Goal: Use online tool/utility

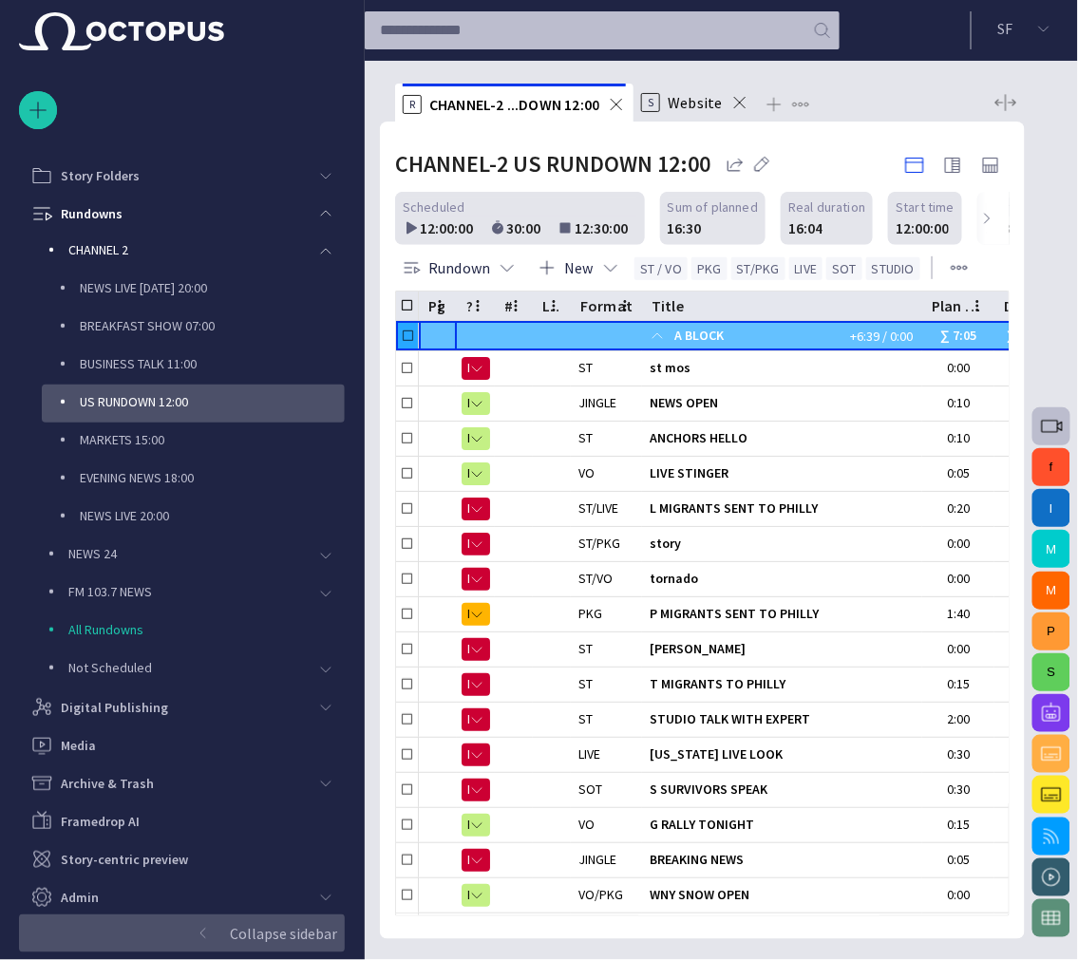
click at [209, 791] on span "button" at bounding box center [203, 933] width 15 height 15
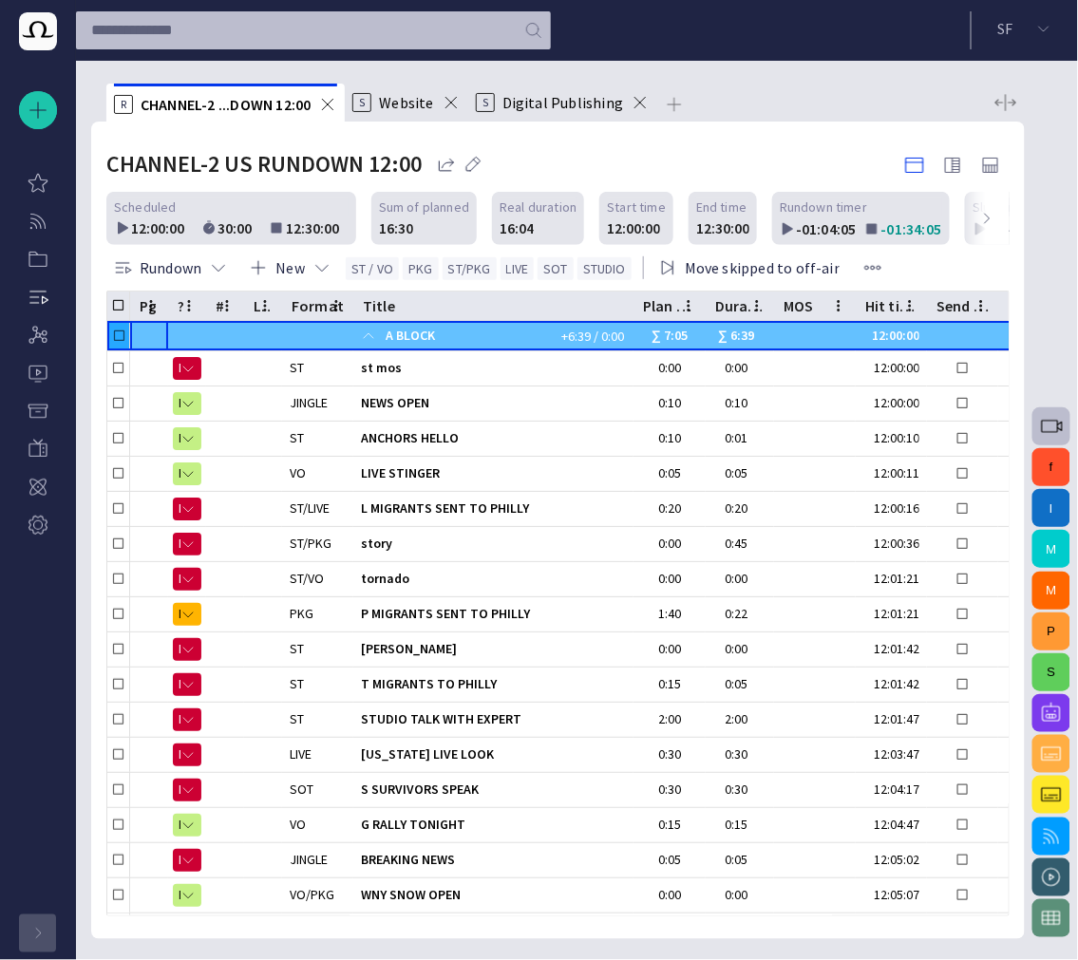
click at [27, 791] on div "button" at bounding box center [38, 933] width 38 height 38
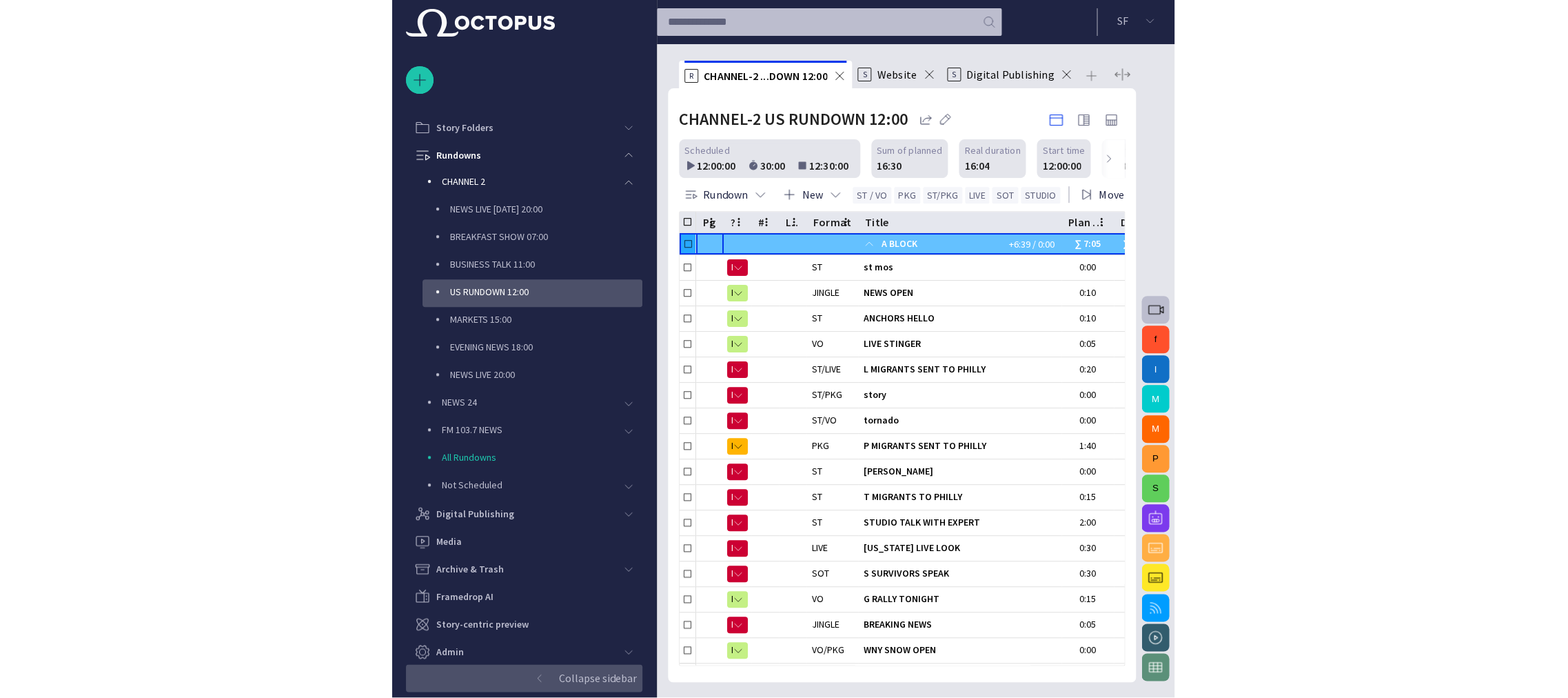
scroll to position [61, 0]
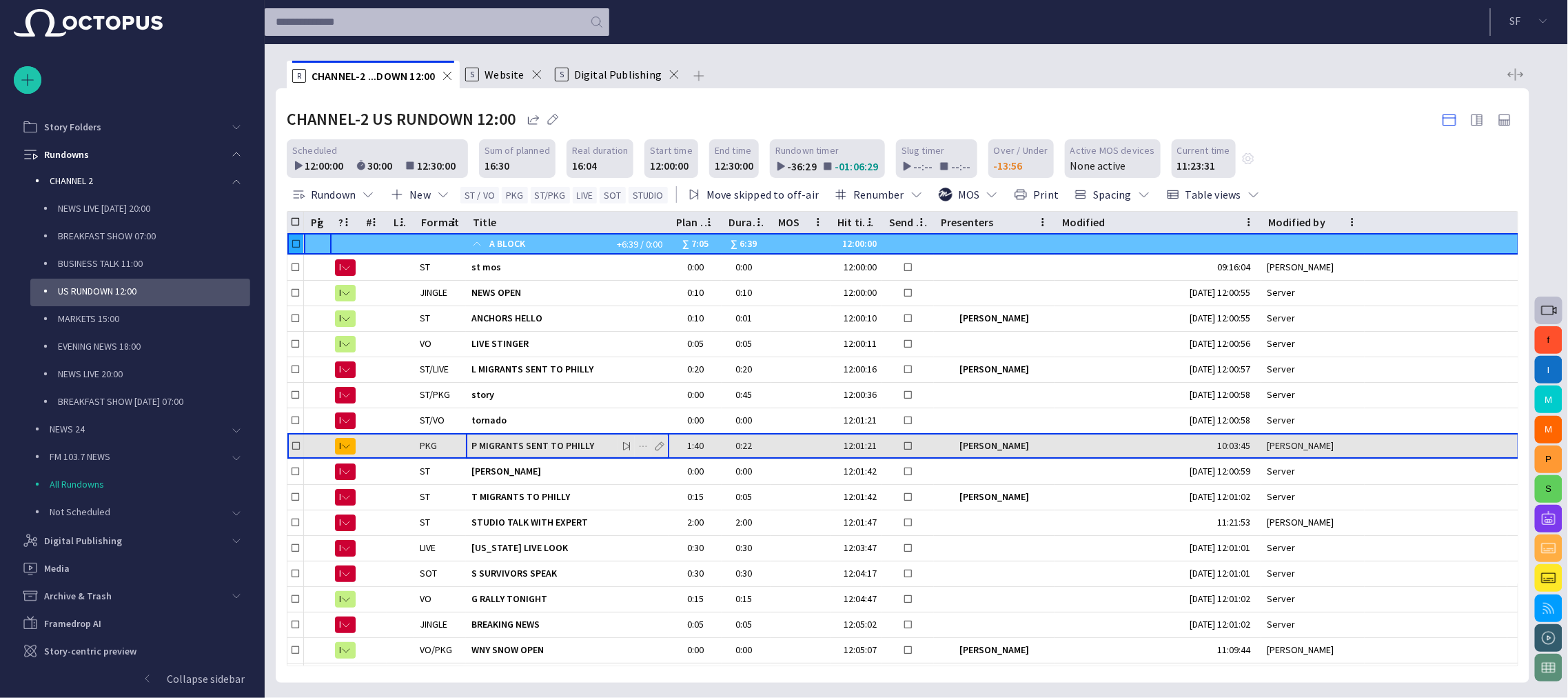
click at [552, 443] on span "P MIGRANTS SENT TO PHILLY" at bounding box center [567, 446] width 192 height 13
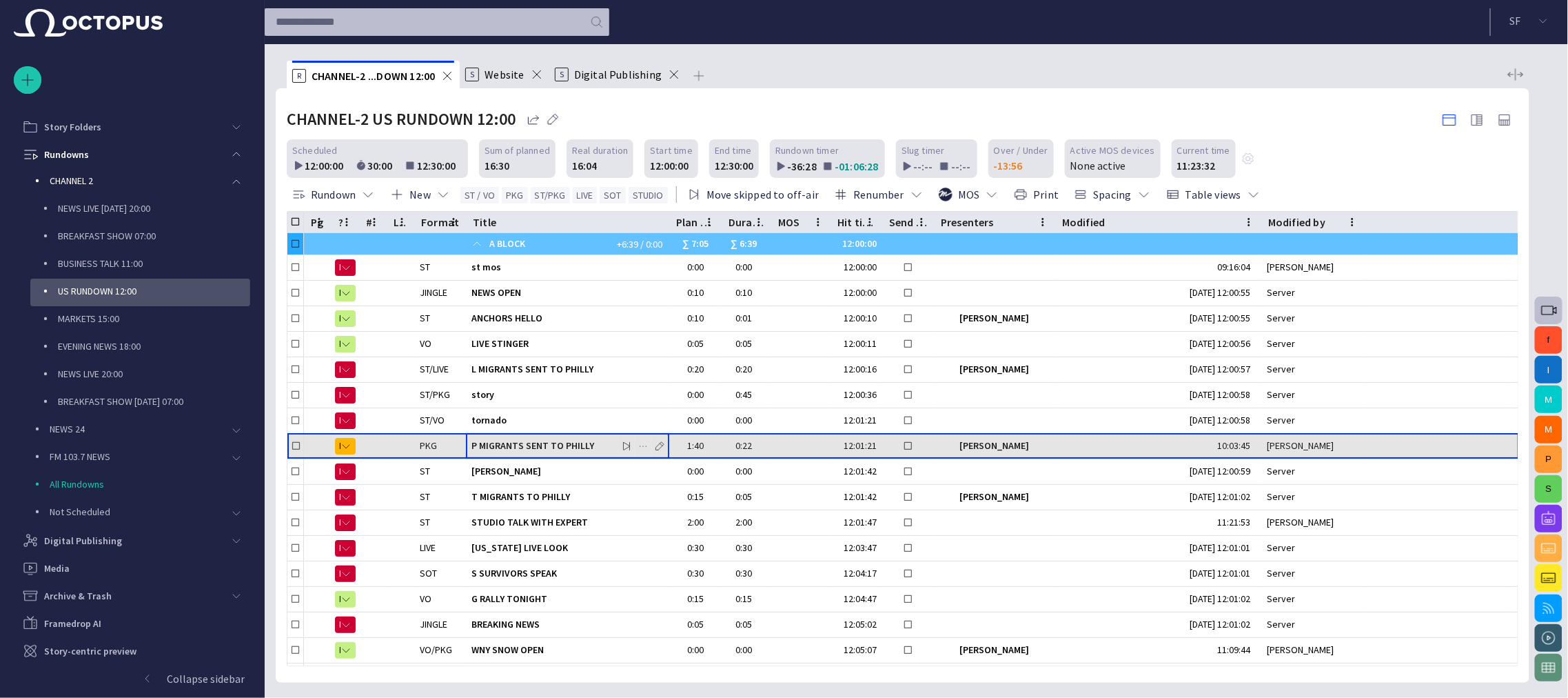
click at [546, 439] on span "P MIGRANTS SENT TO PHILLY" at bounding box center [567, 446] width 192 height 13
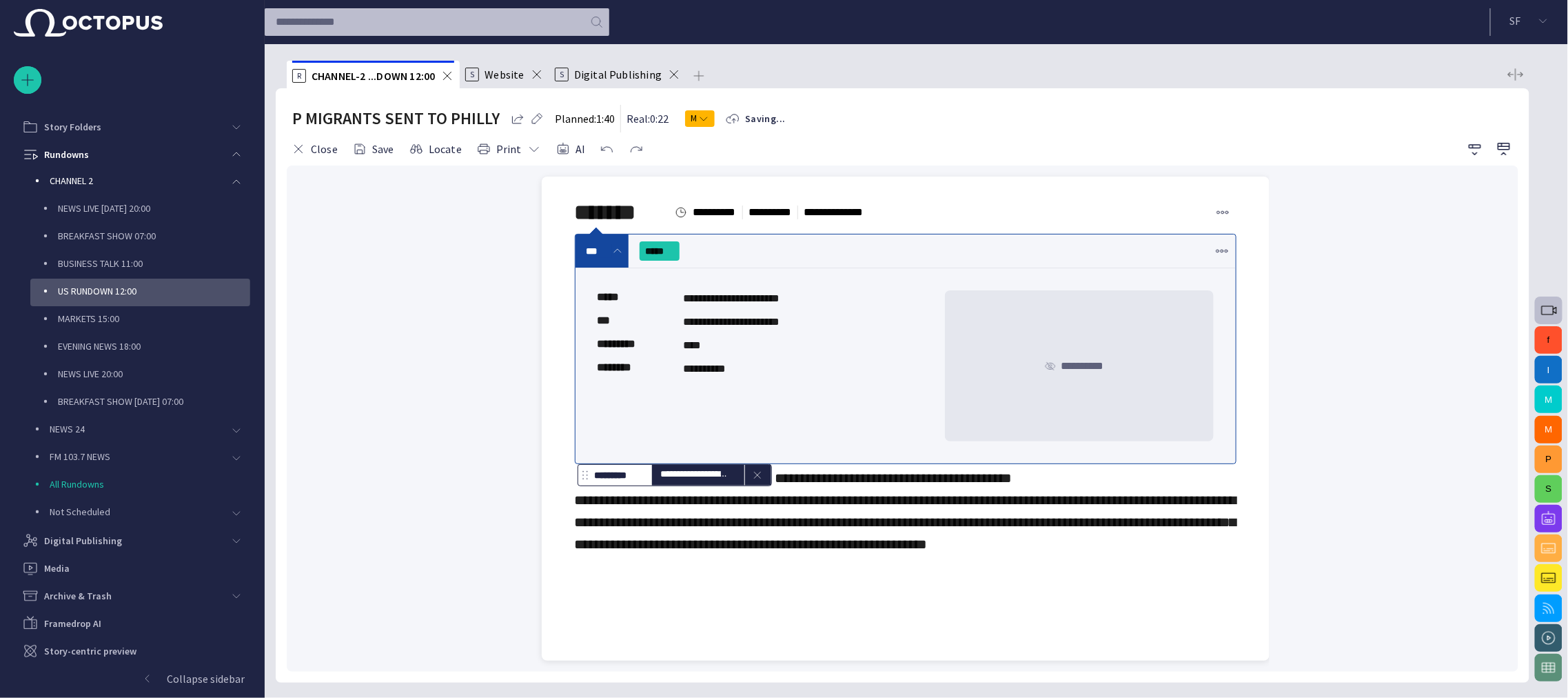
scroll to position [0, 0]
drag, startPoint x: 697, startPoint y: 607, endPoint x: 542, endPoint y: 617, distance: 155.3
click at [542, 575] on div "**********" at bounding box center [897, 418] width 744 height 484
drag, startPoint x: 546, startPoint y: 617, endPoint x: 596, endPoint y: 627, distance: 51.0
click at [595, 555] on div "**********" at bounding box center [905, 509] width 661 height 91
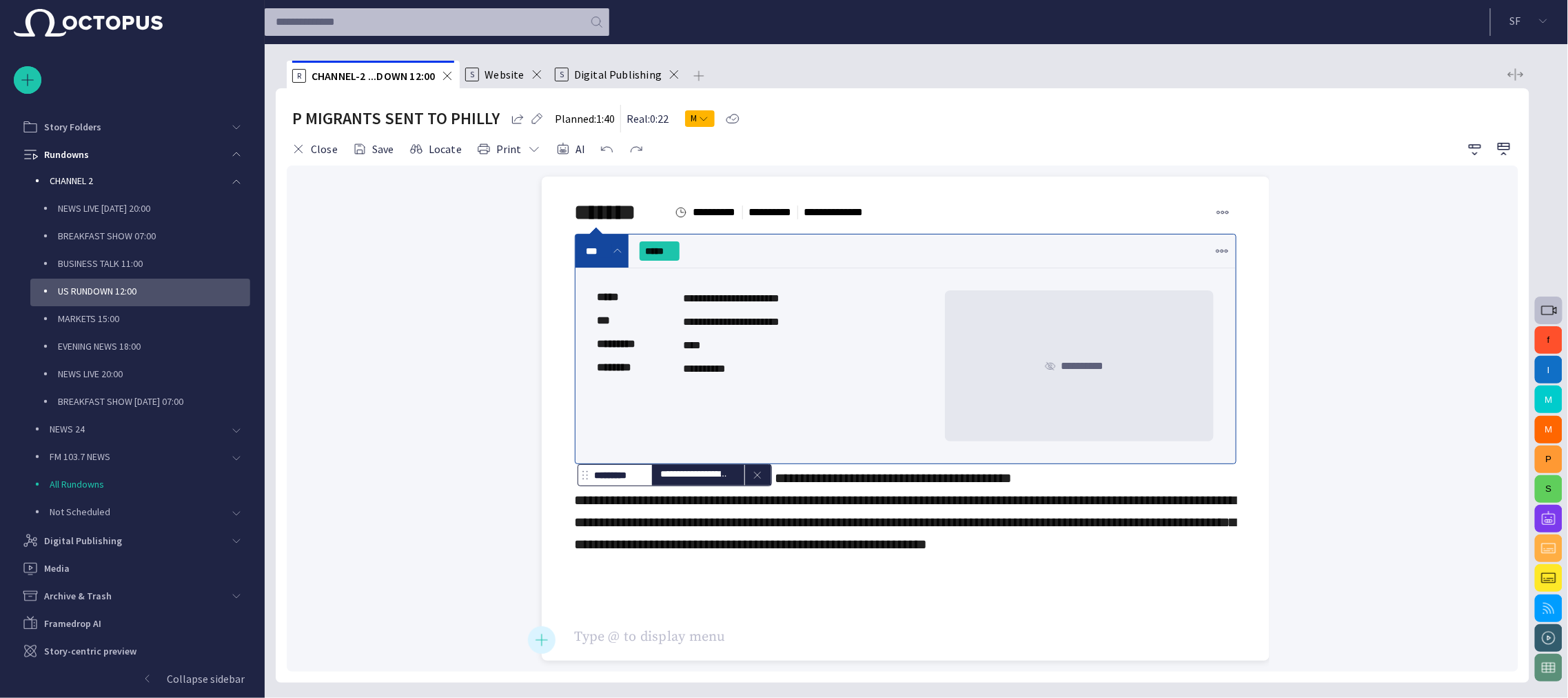
click at [542, 575] on span "button" at bounding box center [542, 640] width 17 height 26
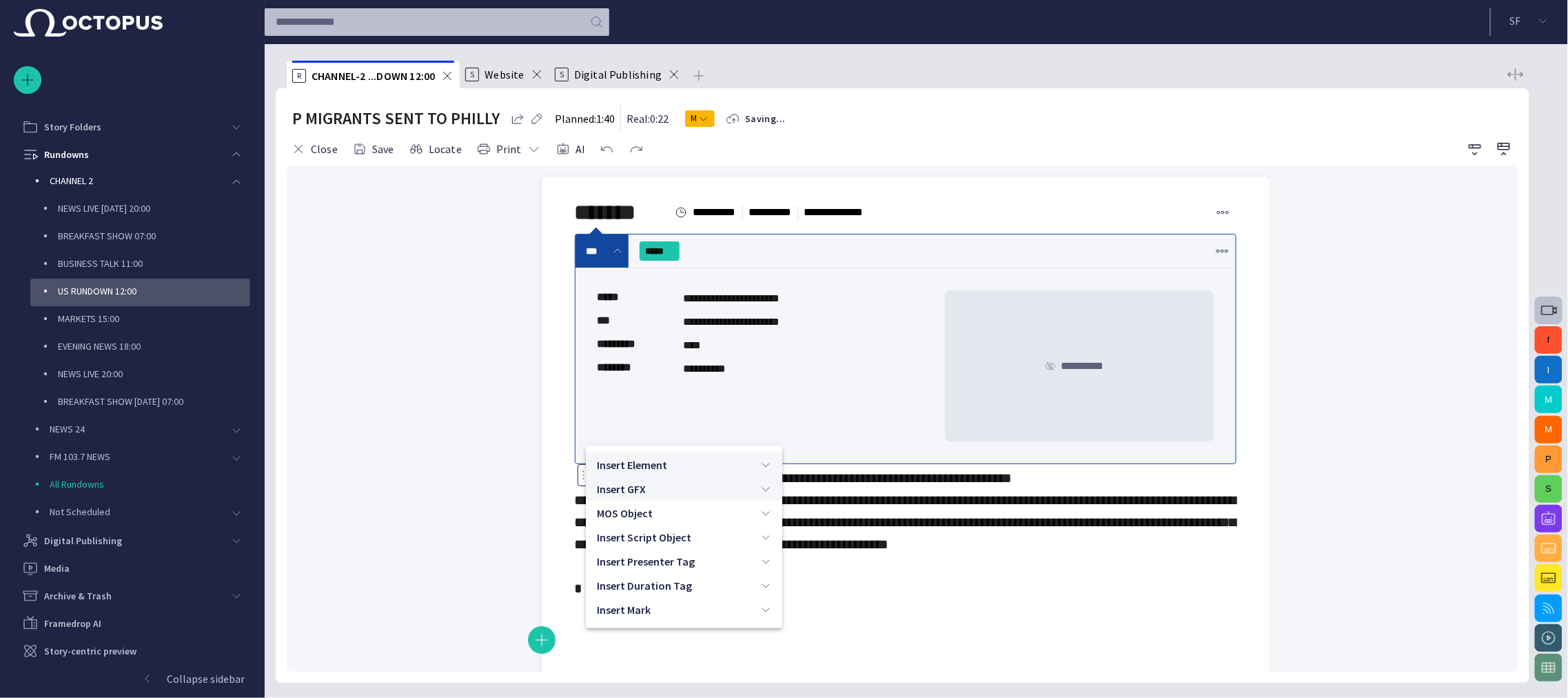
click at [672, 487] on span "Insert GFX" at bounding box center [678, 489] width 163 height 17
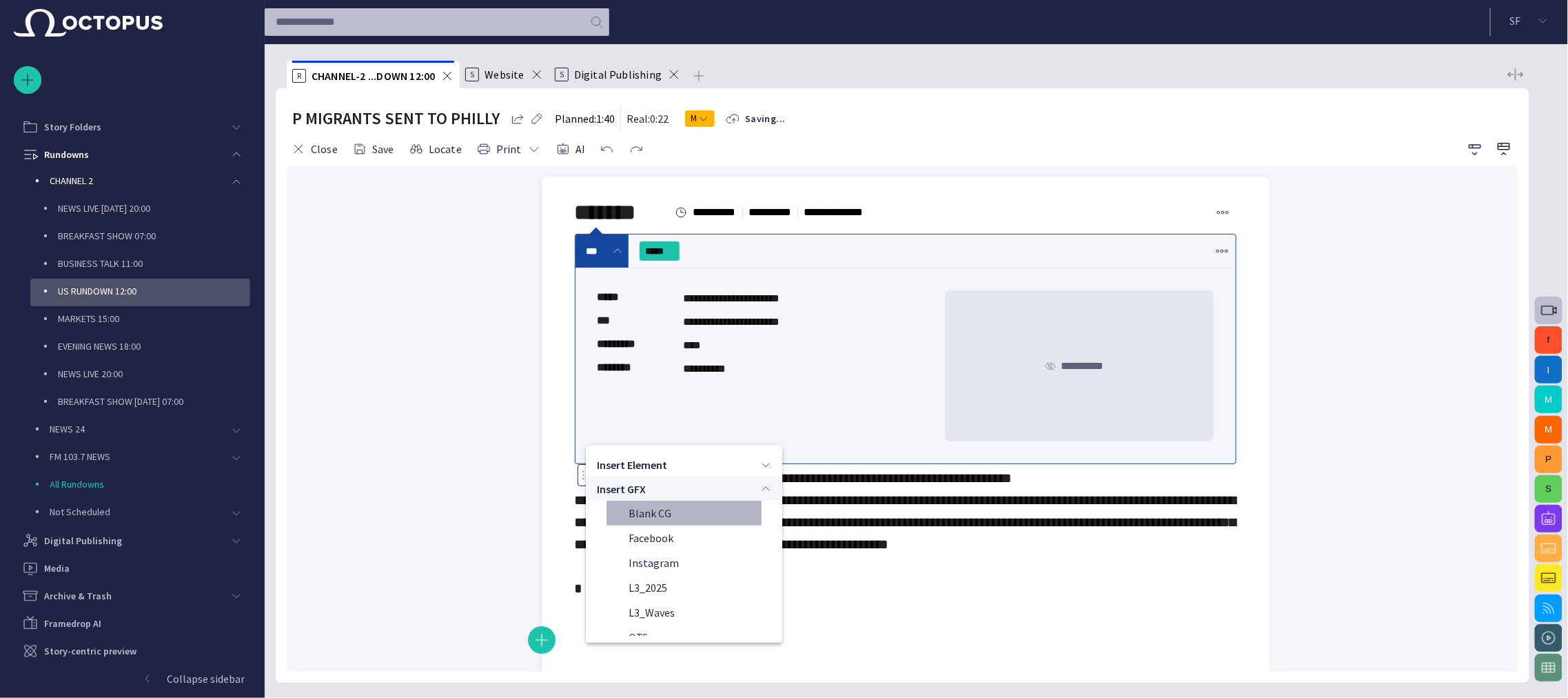
click at [669, 515] on span "Blank CG" at bounding box center [690, 513] width 122 height 14
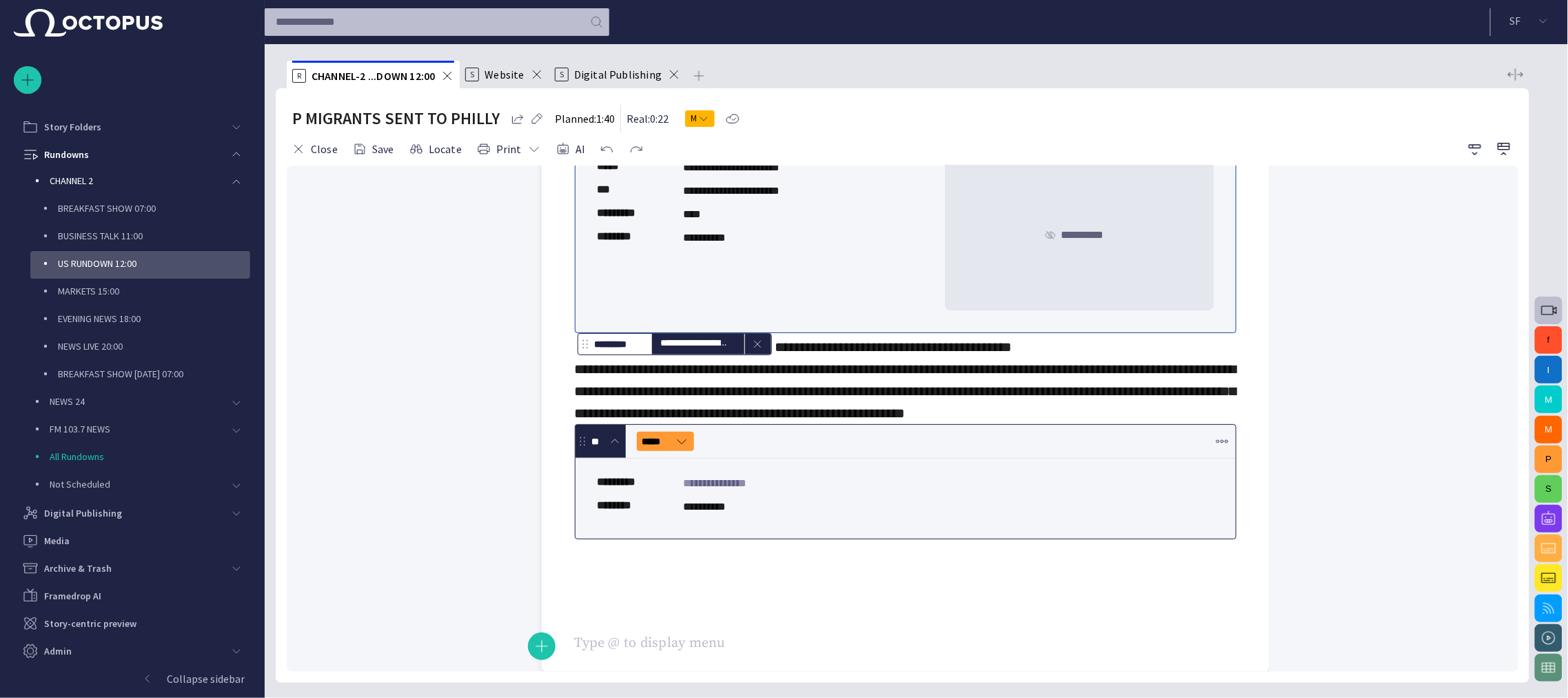
scroll to position [61, 0]
click at [97, 539] on div "Media" at bounding box center [136, 541] width 228 height 22
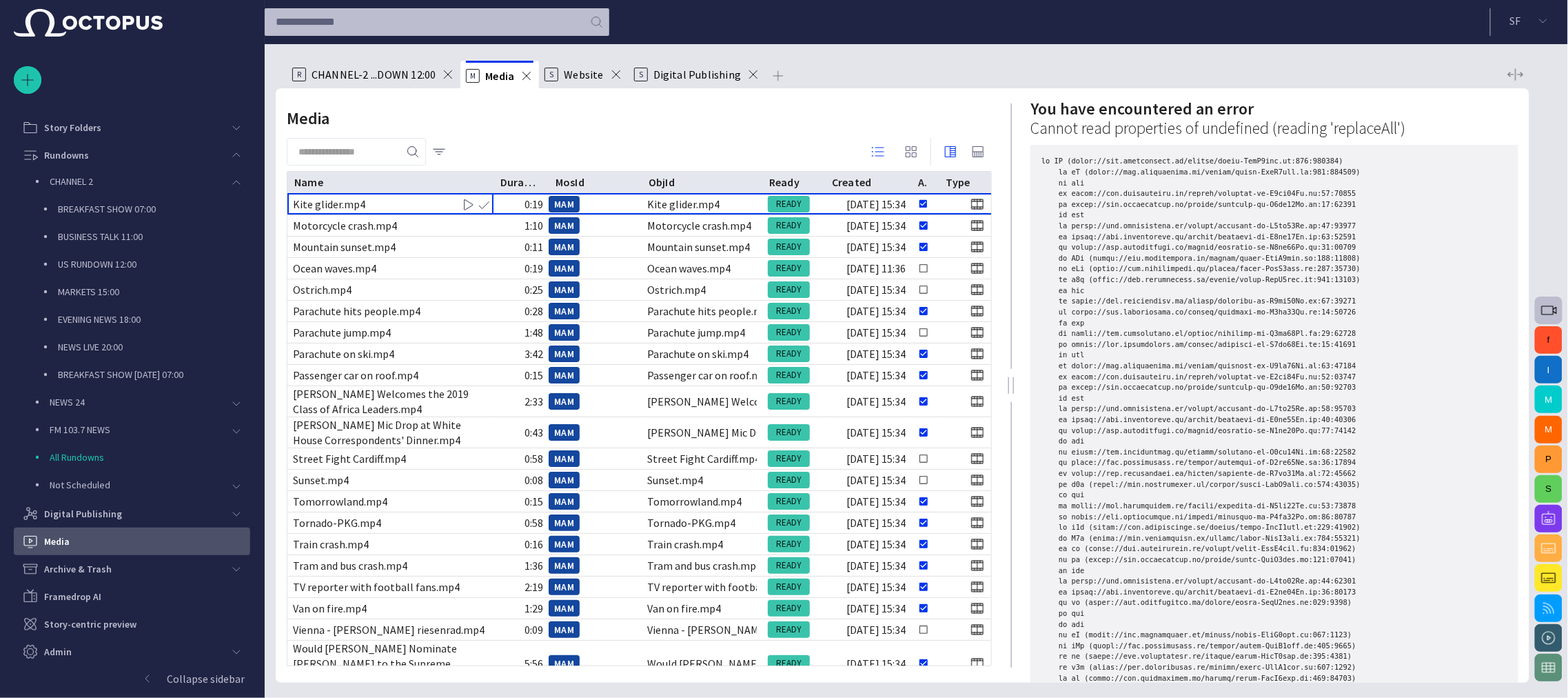
click at [522, 73] on span at bounding box center [526, 76] width 14 height 14
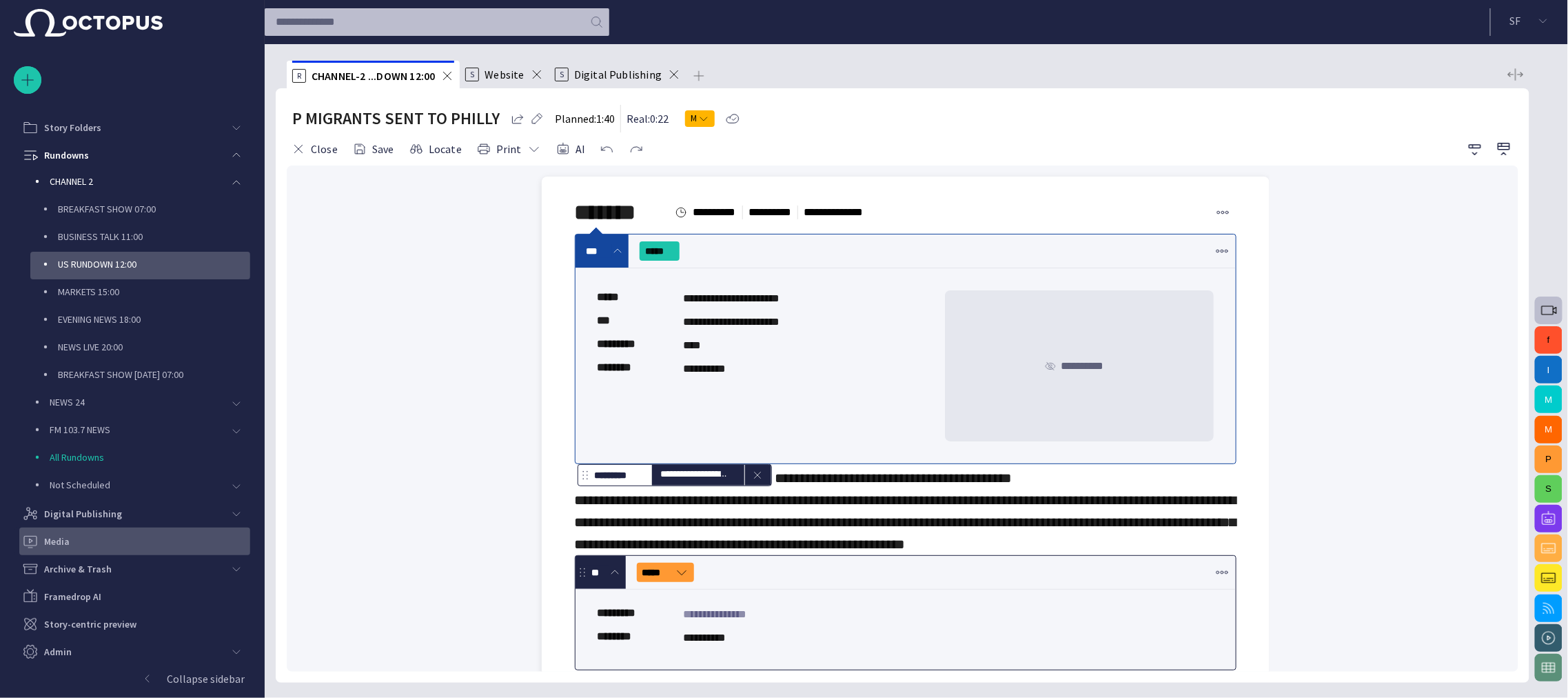
click at [95, 545] on div "Media" at bounding box center [136, 541] width 228 height 22
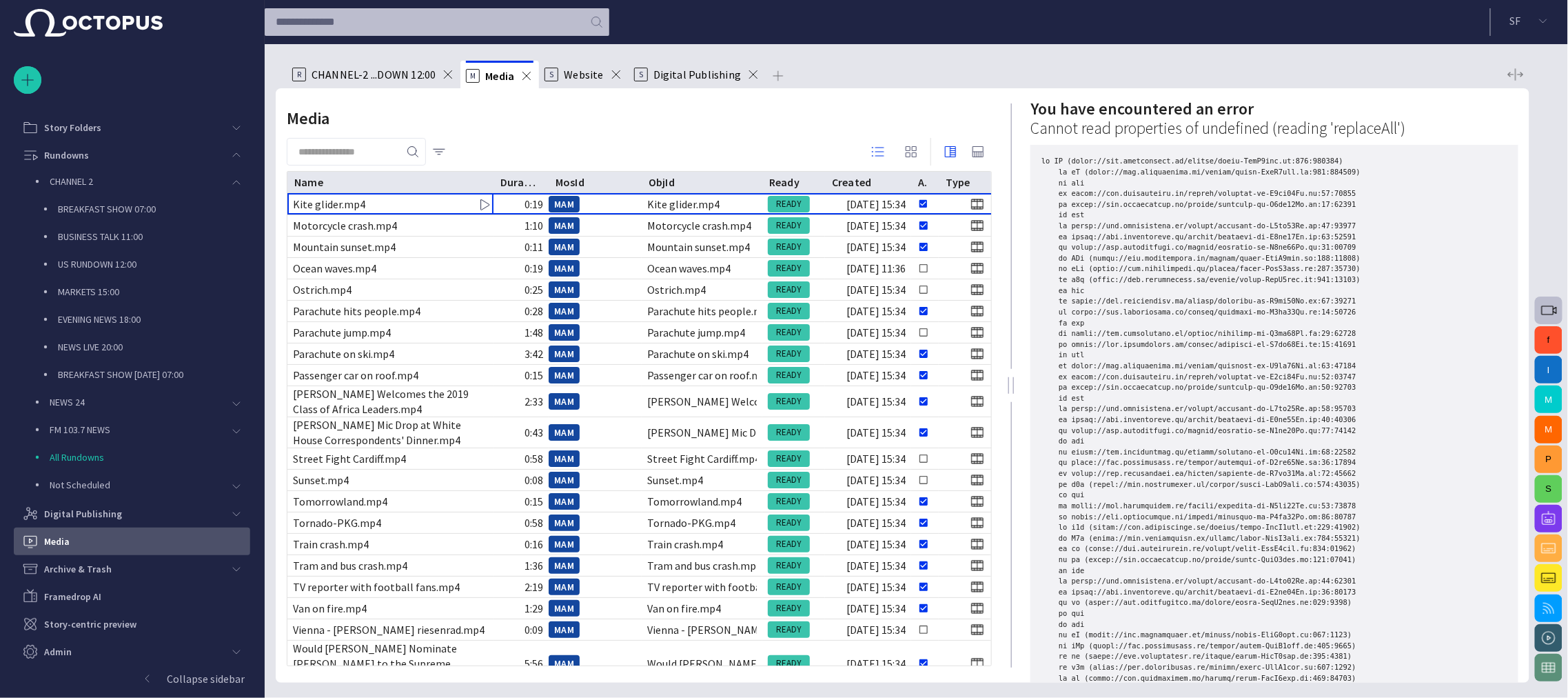
click at [783, 152] on span "button" at bounding box center [950, 151] width 17 height 17
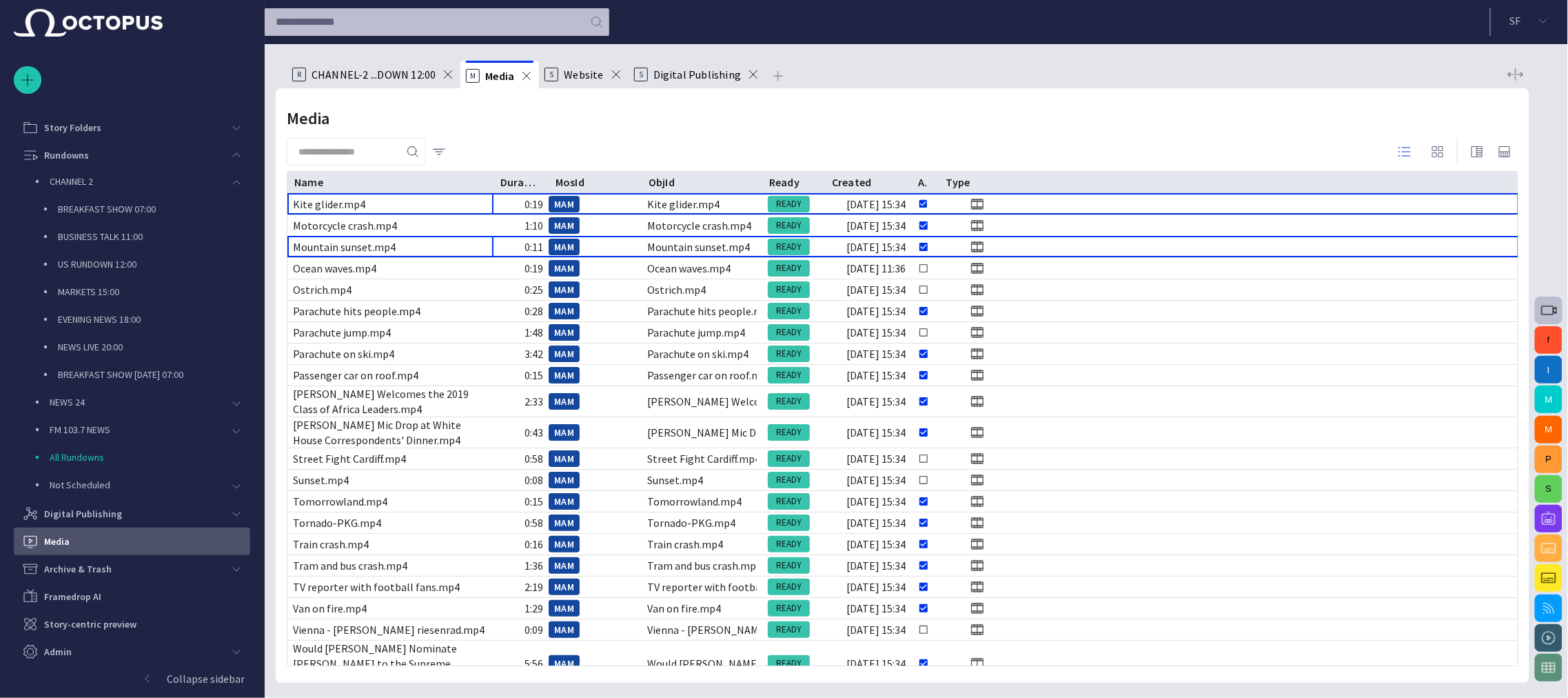
click at [347, 245] on div "Mountain sunset.mp4" at bounding box center [344, 246] width 102 height 15
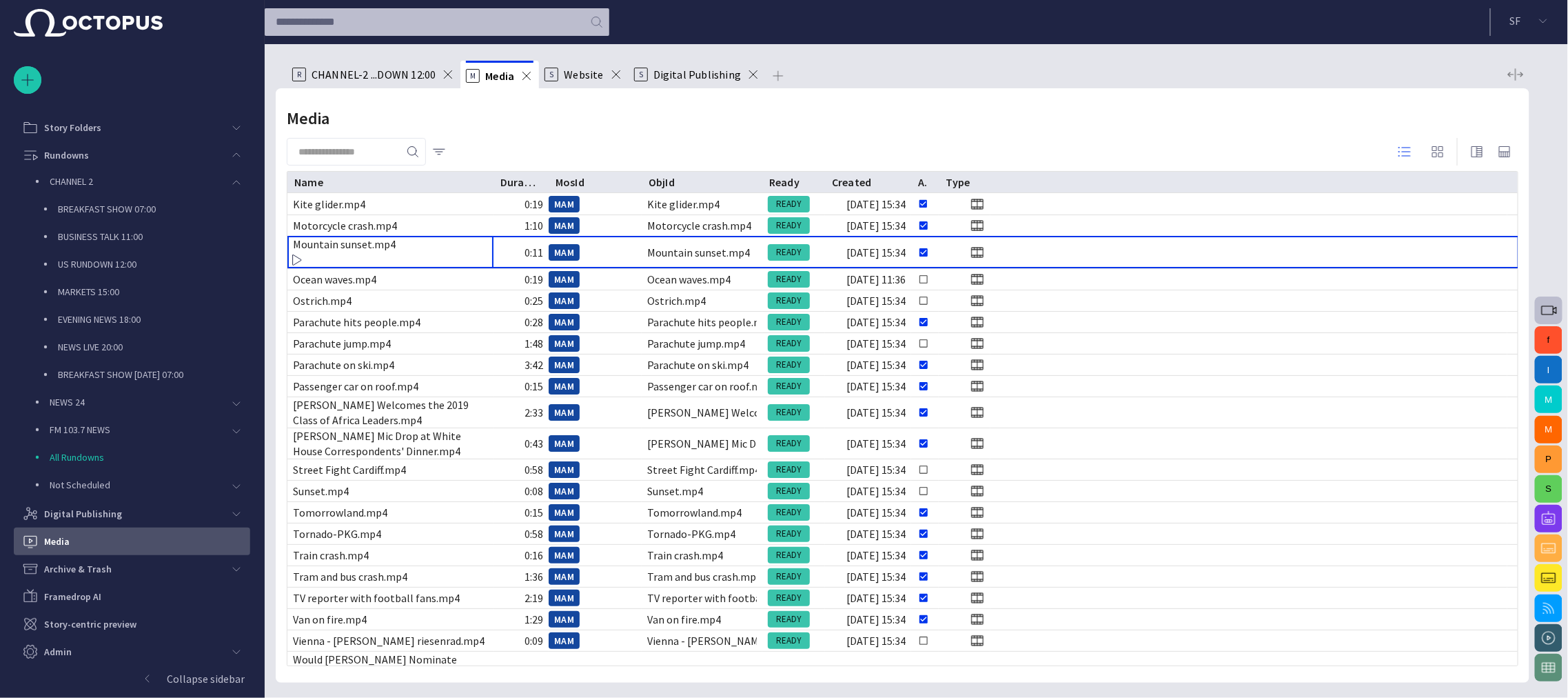
click at [347, 245] on div "Mountain sunset.mp4" at bounding box center [344, 244] width 102 height 15
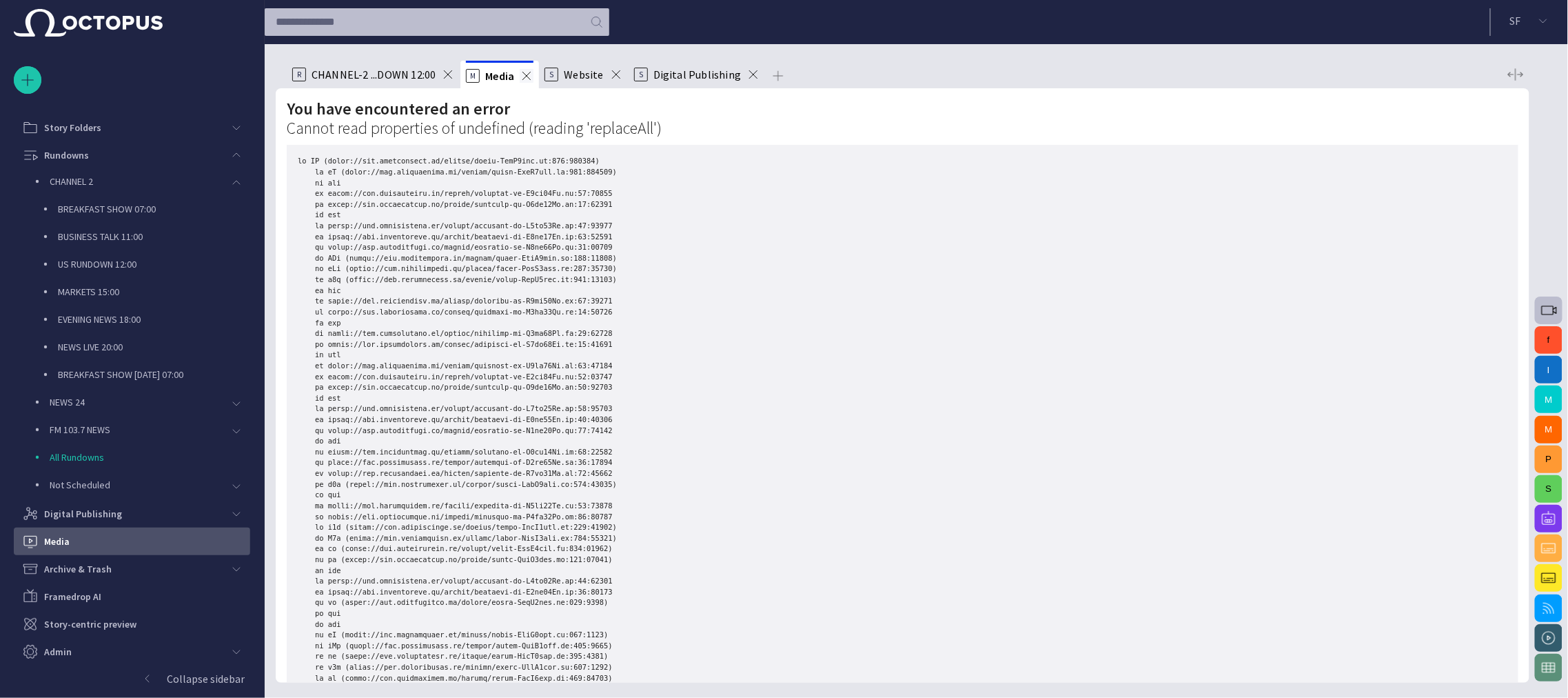
click at [528, 74] on span at bounding box center [526, 76] width 14 height 14
